Goal: Task Accomplishment & Management: Manage account settings

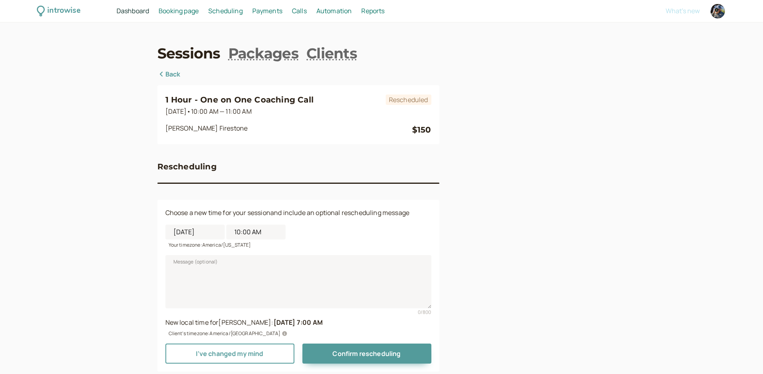
click at [133, 14] on span "Dashboard" at bounding box center [133, 10] width 32 height 9
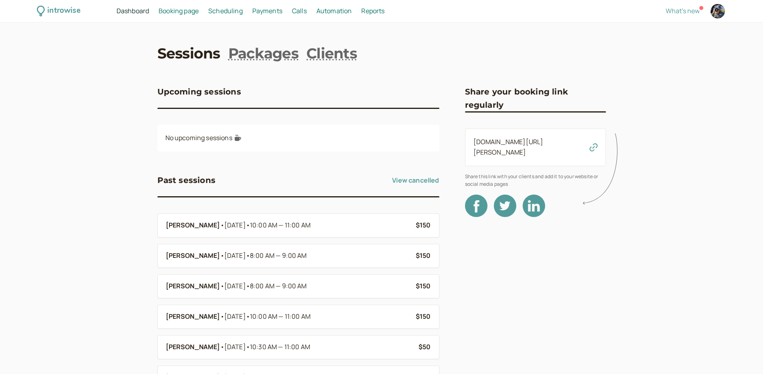
click at [548, 15] on div "What's new" at bounding box center [627, 11] width 195 height 17
click at [98, 88] on div "introwise Dashboard Dashboard Booking page Booking Scheduling Scheduling Paymen…" at bounding box center [381, 247] width 763 height 495
click at [548, 56] on nav "Sessions Packages Clients" at bounding box center [381, 53] width 448 height 20
